Goal: Check status: Check status

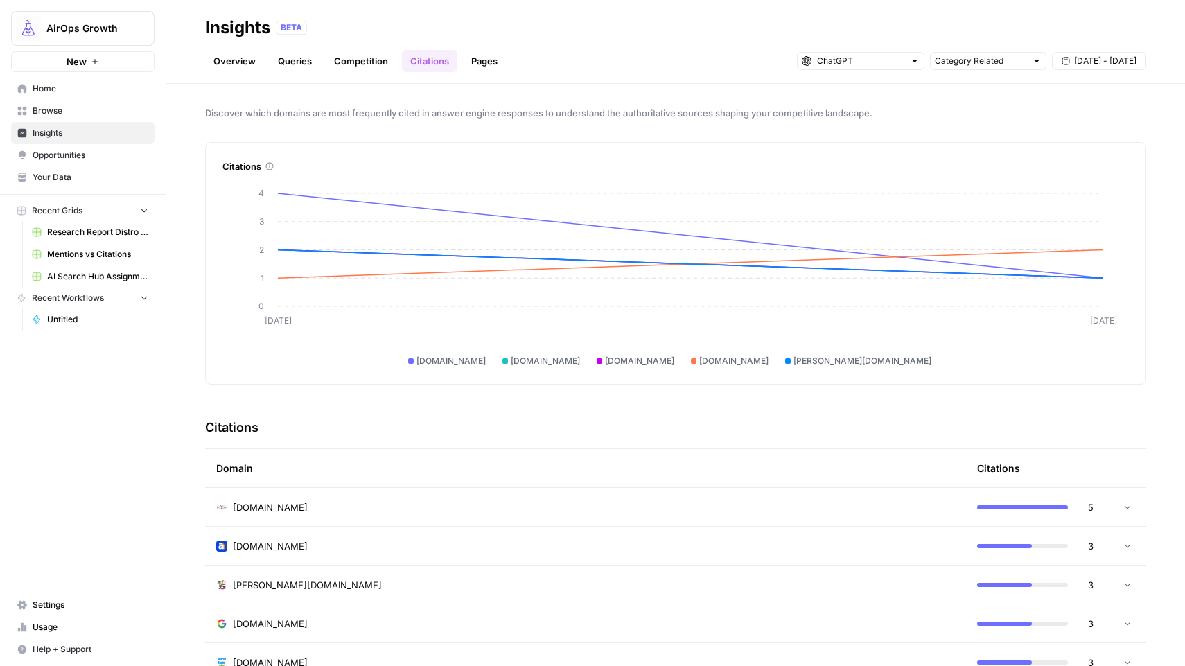
scroll to position [202, 0]
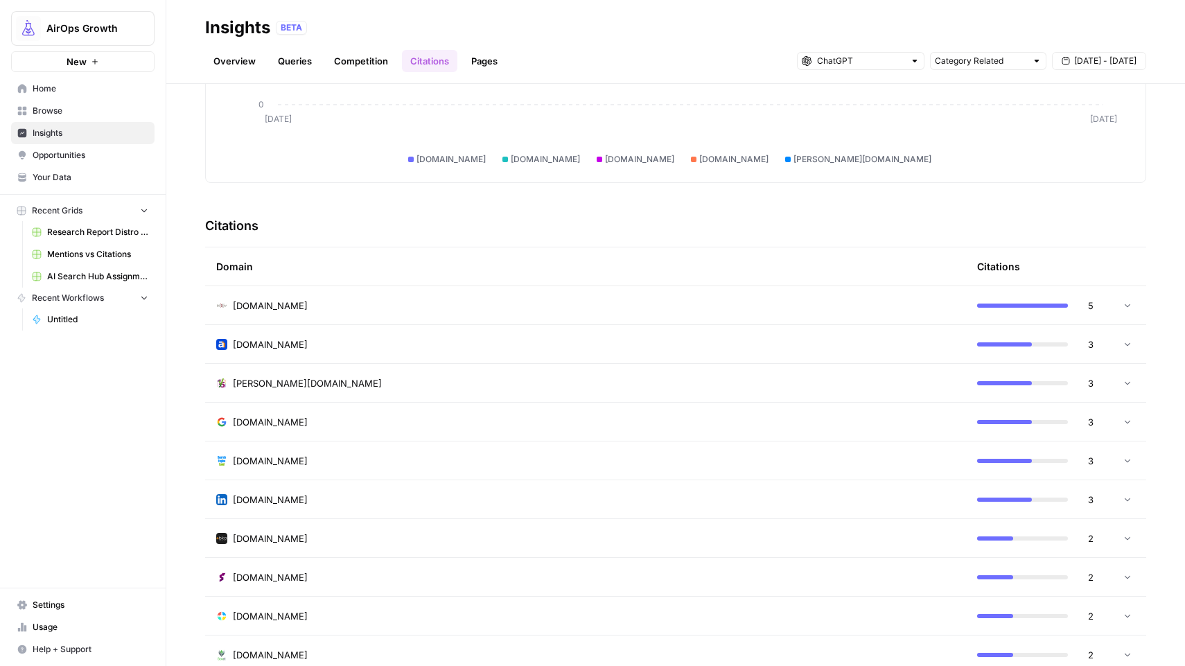
click at [55, 127] on span "Insights" at bounding box center [91, 133] width 116 height 12
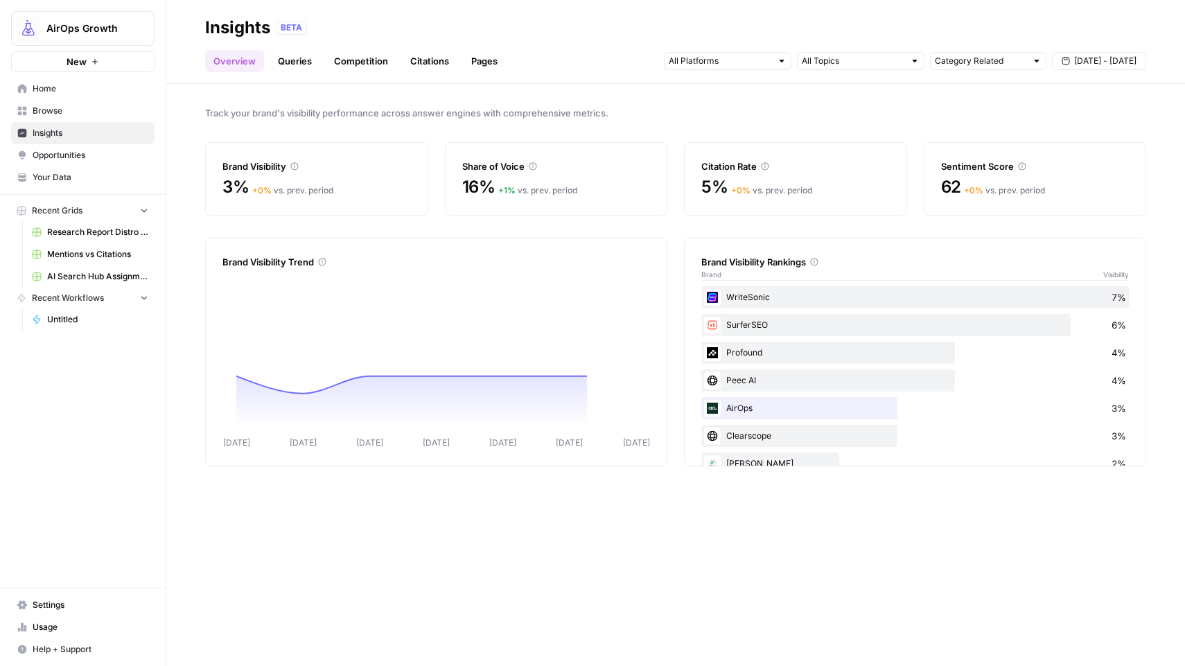
click at [434, 57] on link "Citations" at bounding box center [429, 61] width 55 height 22
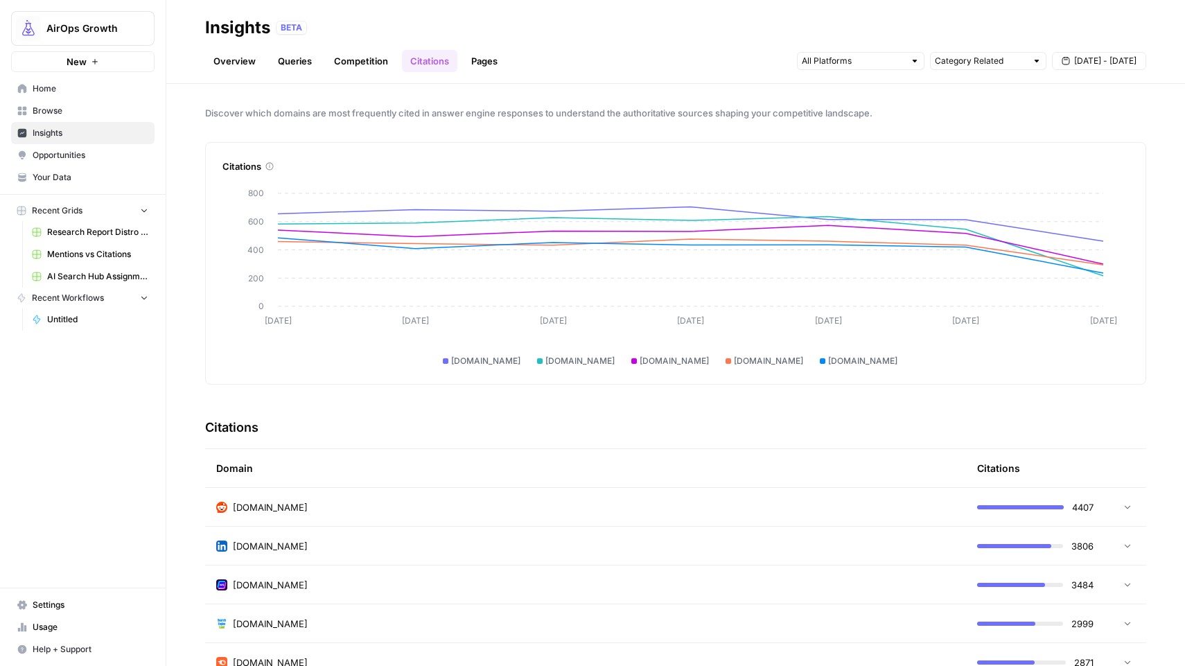
click at [1088, 64] on span "[DATE] - [DATE]" at bounding box center [1105, 61] width 62 height 12
drag, startPoint x: 1082, startPoint y: 187, endPoint x: 1103, endPoint y: 188, distance: 20.8
click at [1083, 187] on div "18" at bounding box center [1085, 189] width 19 height 19
click at [1117, 188] on div "14 15 16 17 18 19 20" at bounding box center [1062, 190] width 157 height 22
click at [1112, 190] on div "19" at bounding box center [1108, 189] width 19 height 19
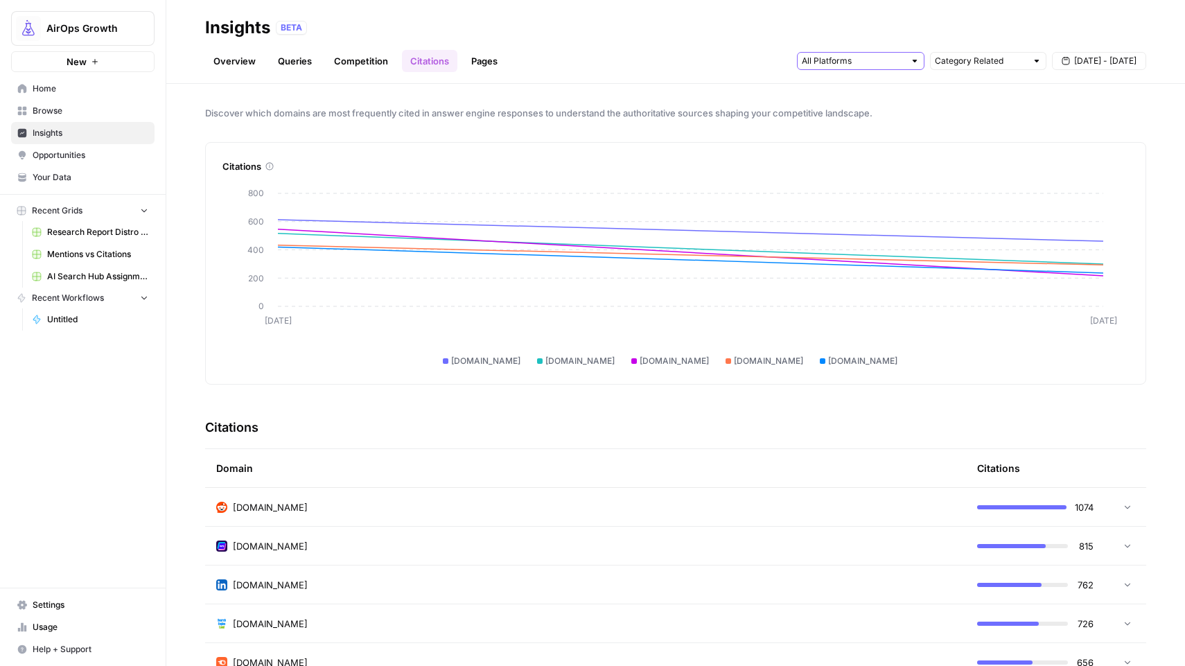
click at [879, 67] on input "text" at bounding box center [853, 61] width 103 height 14
click at [853, 92] on span "Gemini" at bounding box center [859, 92] width 71 height 14
